Goal: Information Seeking & Learning: Learn about a topic

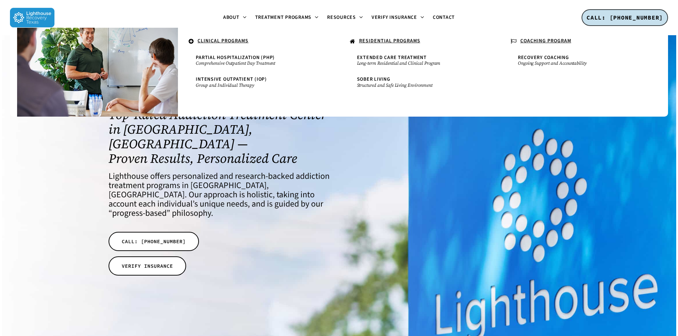
click at [237, 40] on u "CLINICAL PROGRAMS" at bounding box center [223, 40] width 51 height 7
click at [189, 41] on icon at bounding box center [191, 41] width 5 height 6
click at [221, 64] on small "Comprehensive Outpatient Day Treatment" at bounding box center [258, 64] width 125 height 6
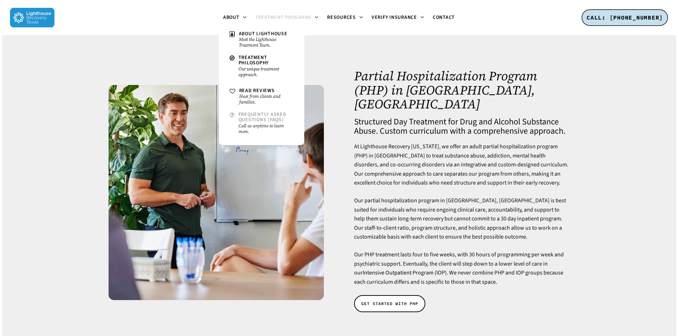
click at [250, 121] on span "Frequently Asked Questions (FAQs)" at bounding box center [263, 117] width 48 height 12
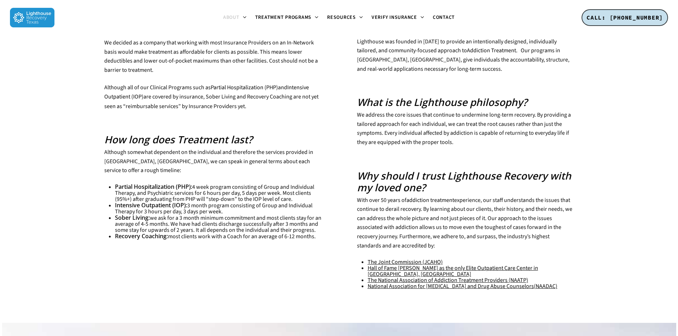
scroll to position [285, 0]
